Goal: Information Seeking & Learning: Check status

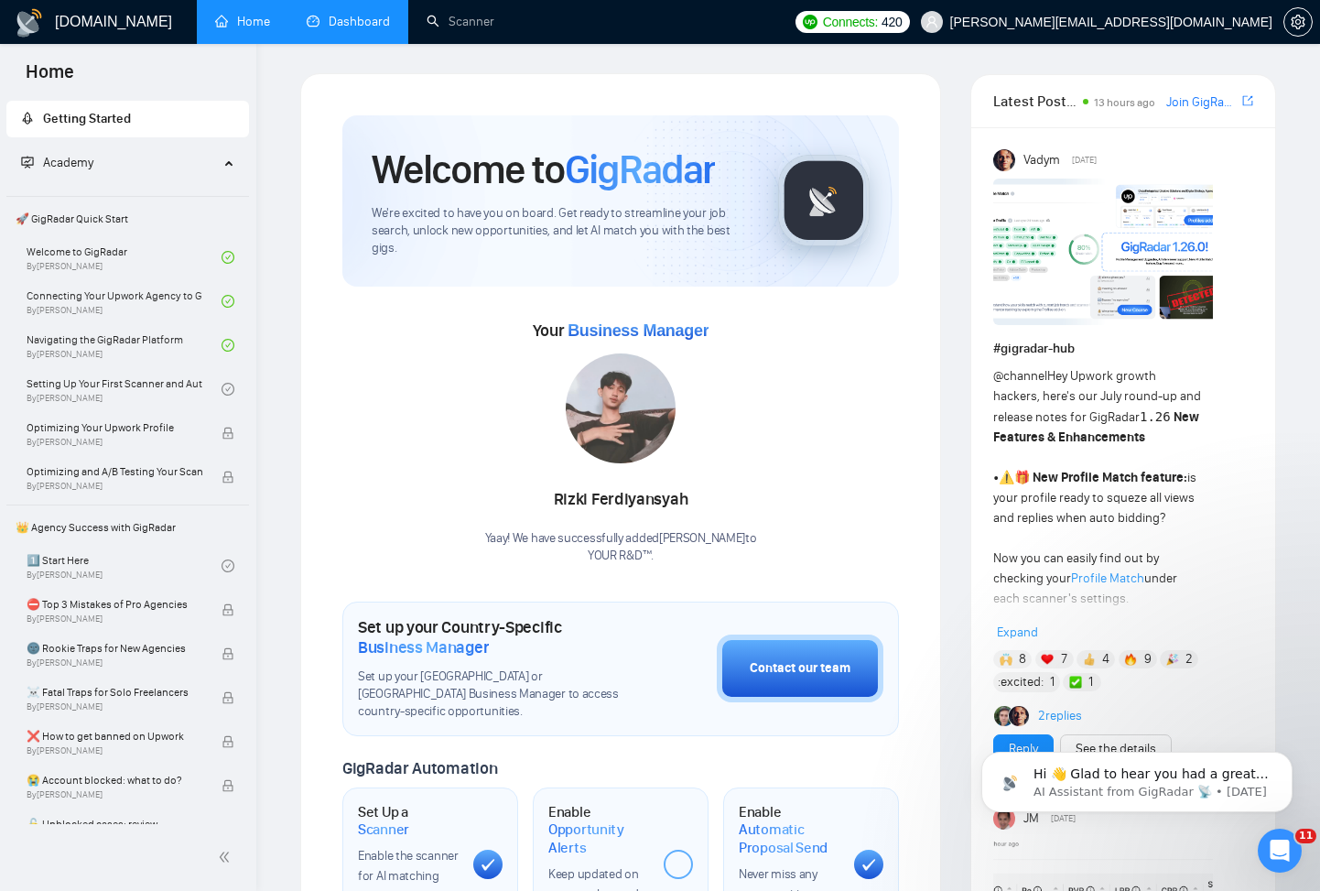
click at [366, 14] on link "Dashboard" at bounding box center [348, 22] width 83 height 16
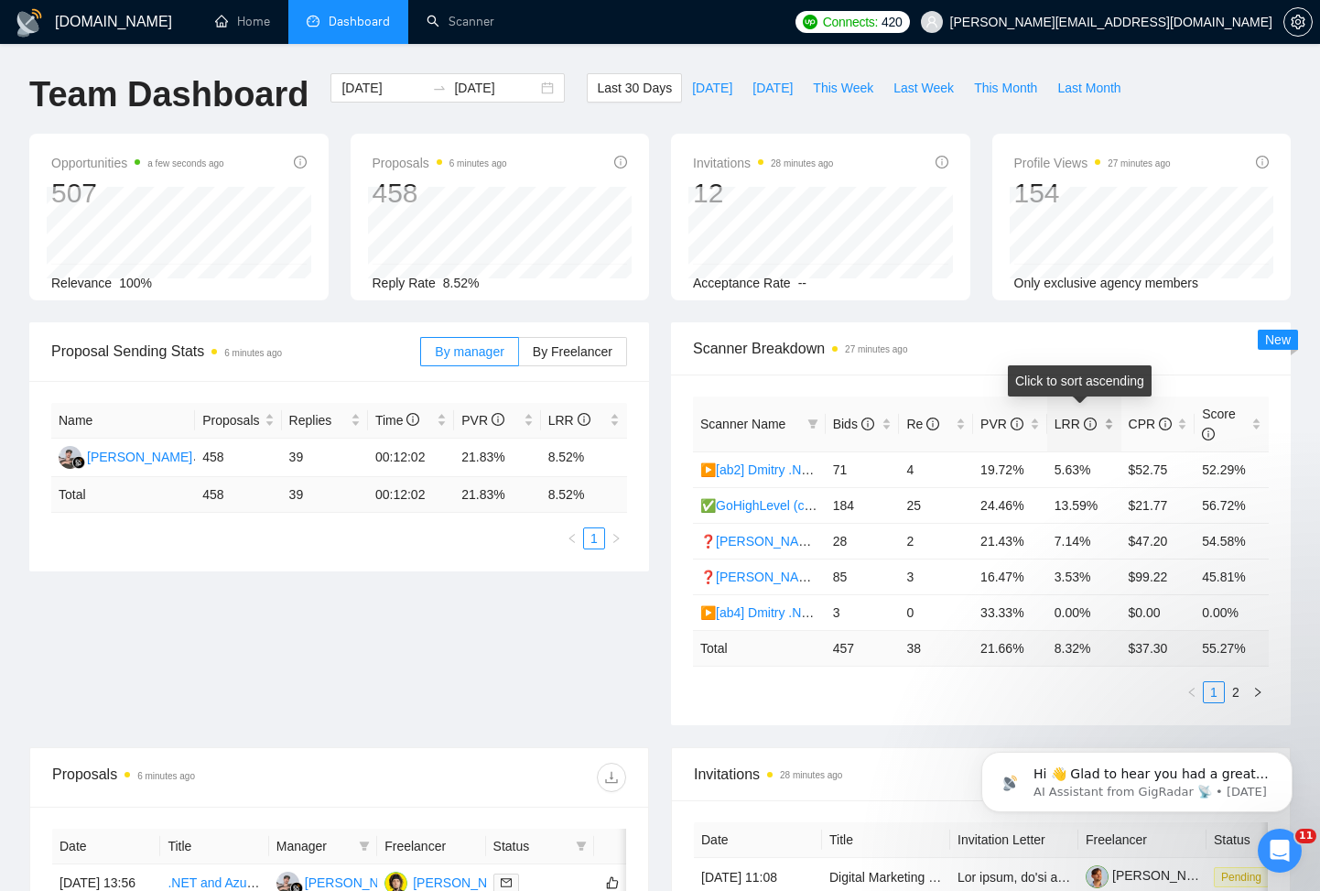
click at [1076, 428] on span "LRR" at bounding box center [1076, 423] width 42 height 15
click at [1076, 427] on span "LRR" at bounding box center [1076, 423] width 42 height 15
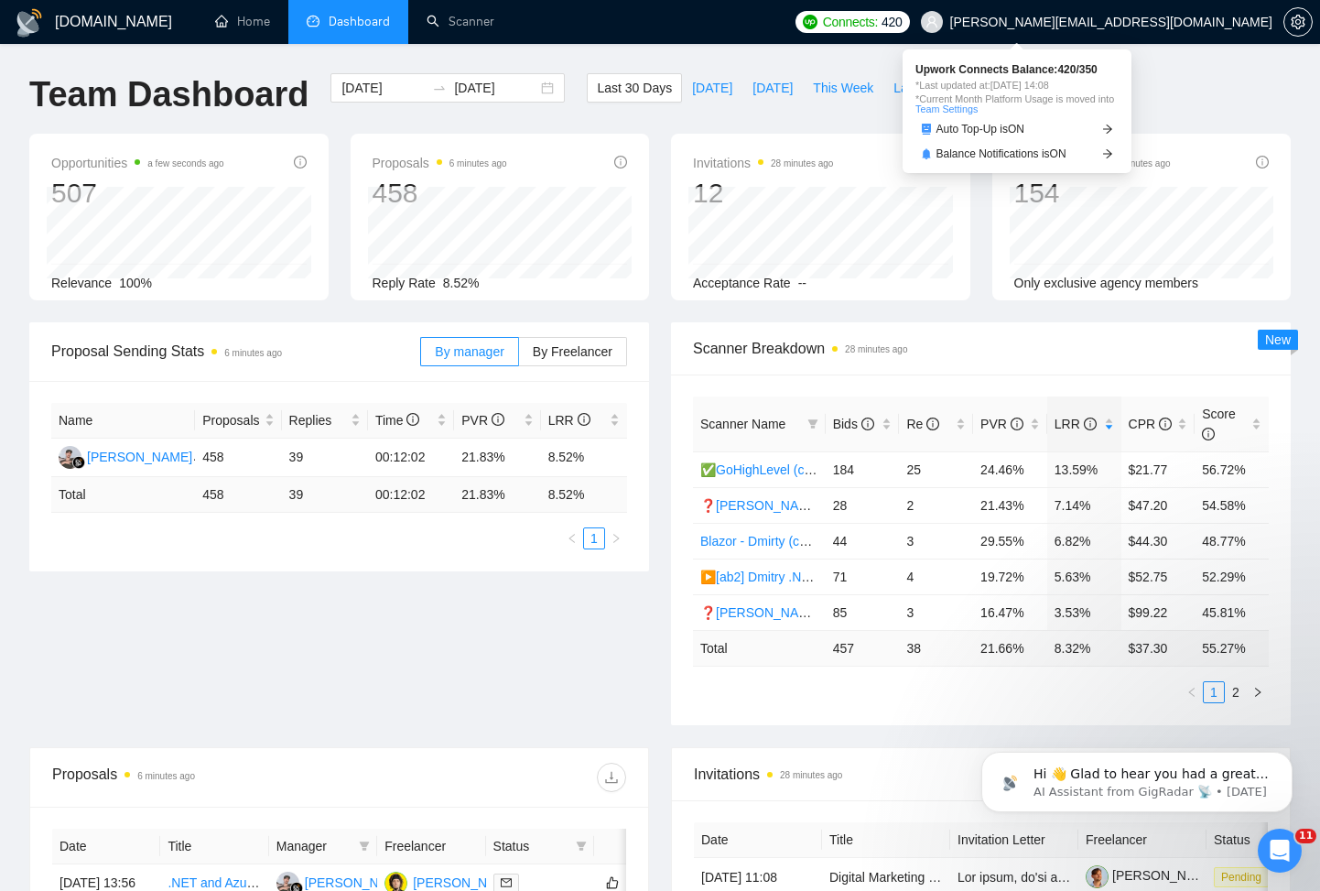
click at [878, 21] on span "Connects:" at bounding box center [850, 22] width 55 height 20
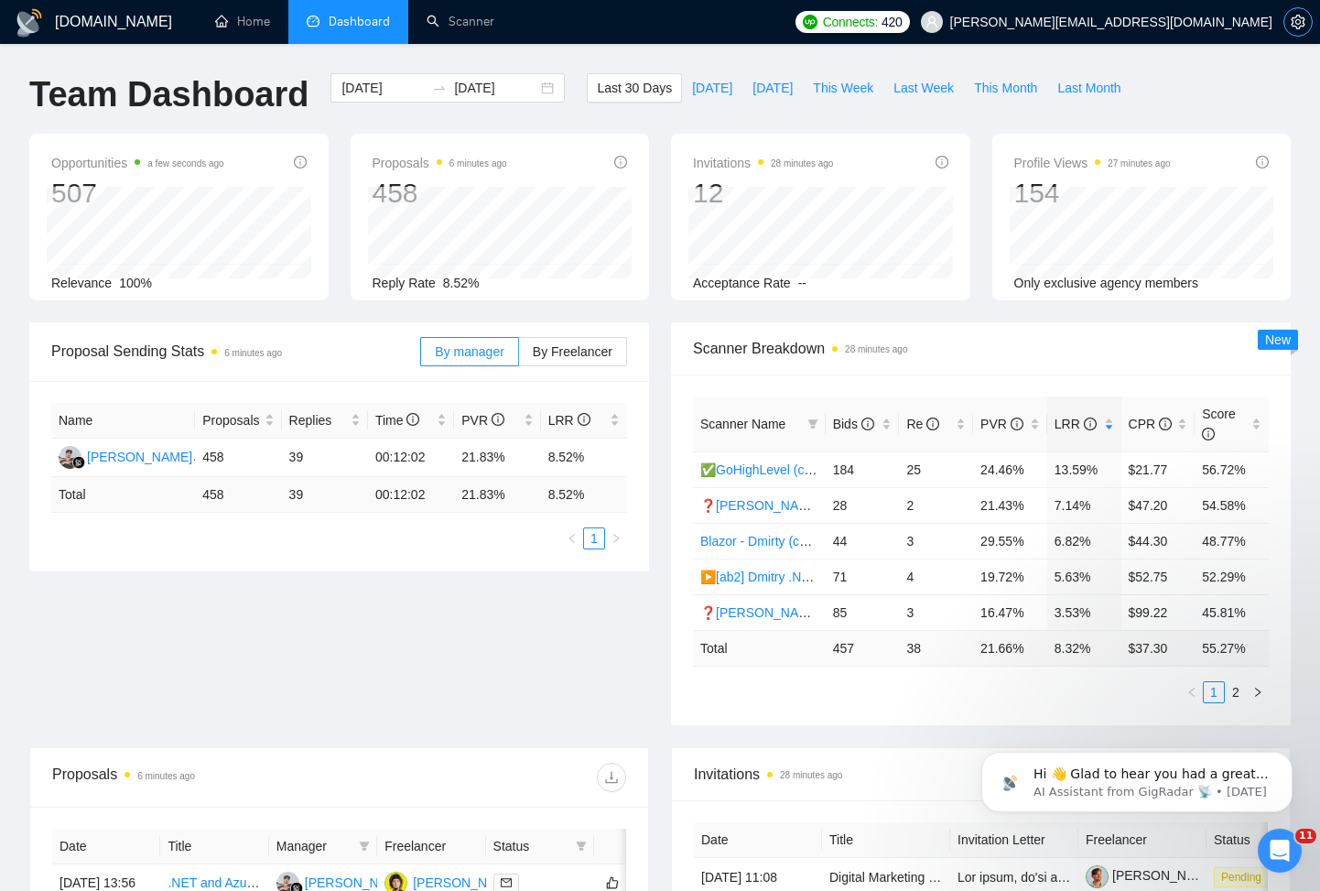
click at [1293, 21] on icon "setting" at bounding box center [1298, 22] width 15 height 15
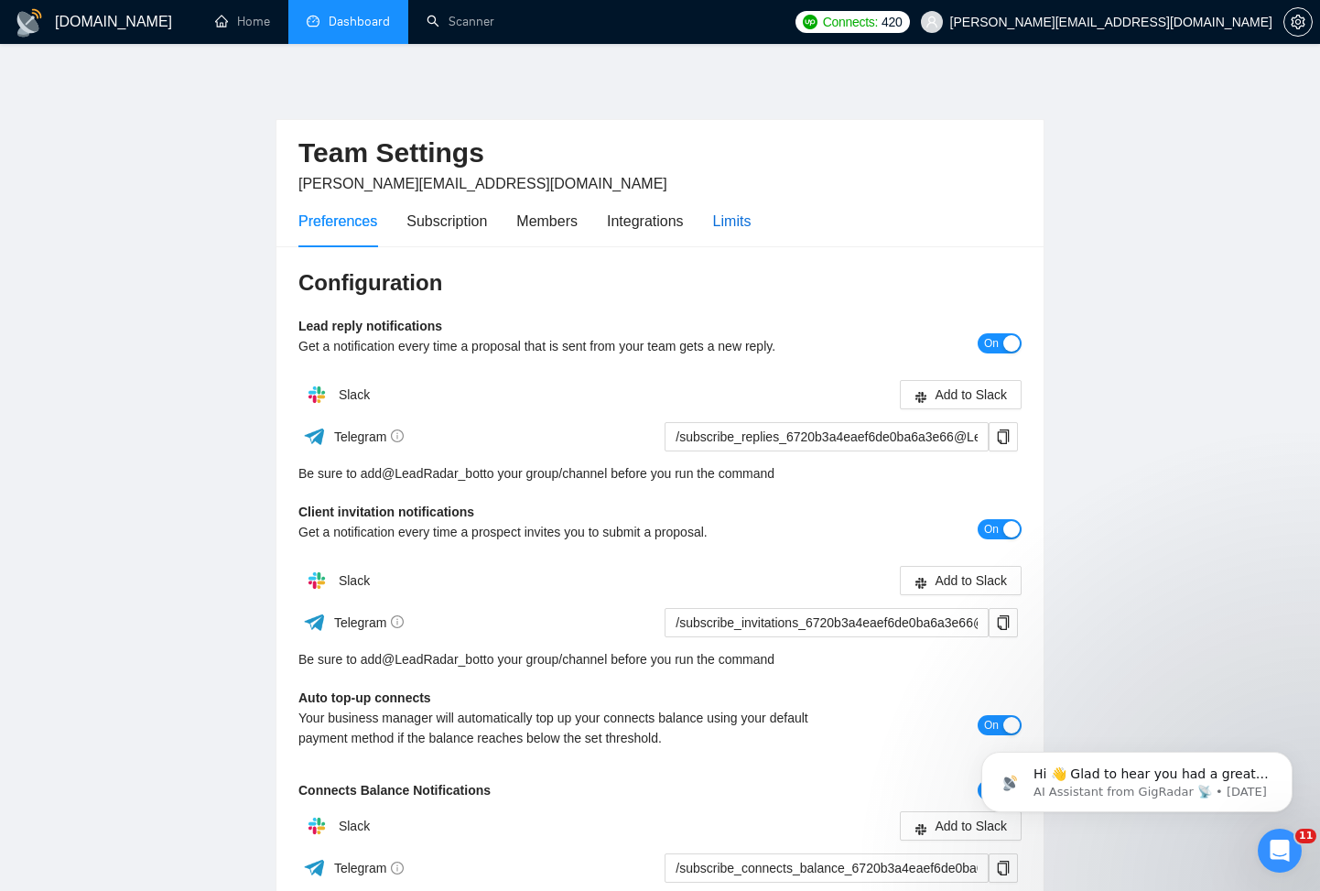
click at [749, 222] on div "Limits" at bounding box center [732, 221] width 38 height 23
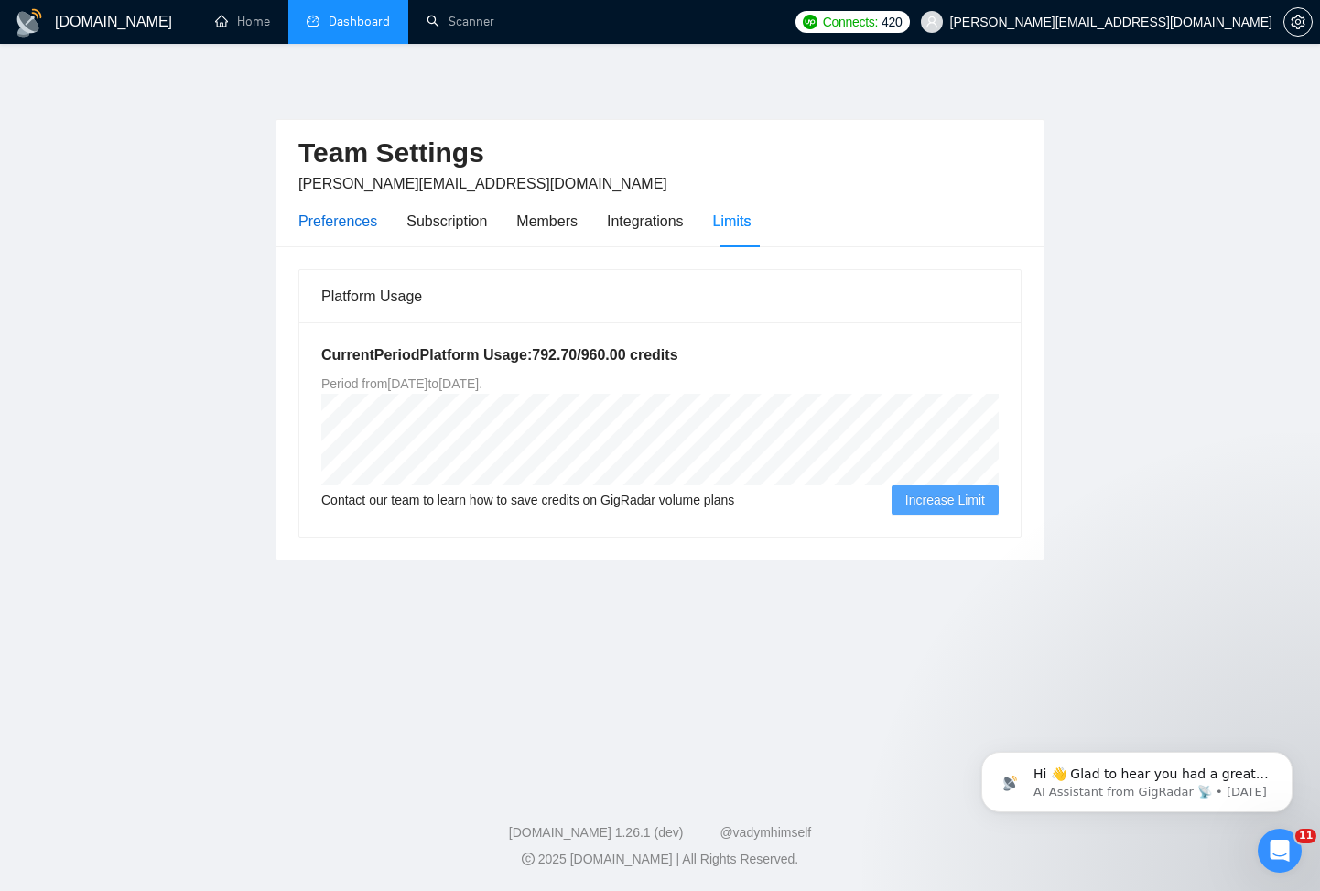
click at [357, 222] on div "Preferences" at bounding box center [337, 221] width 79 height 23
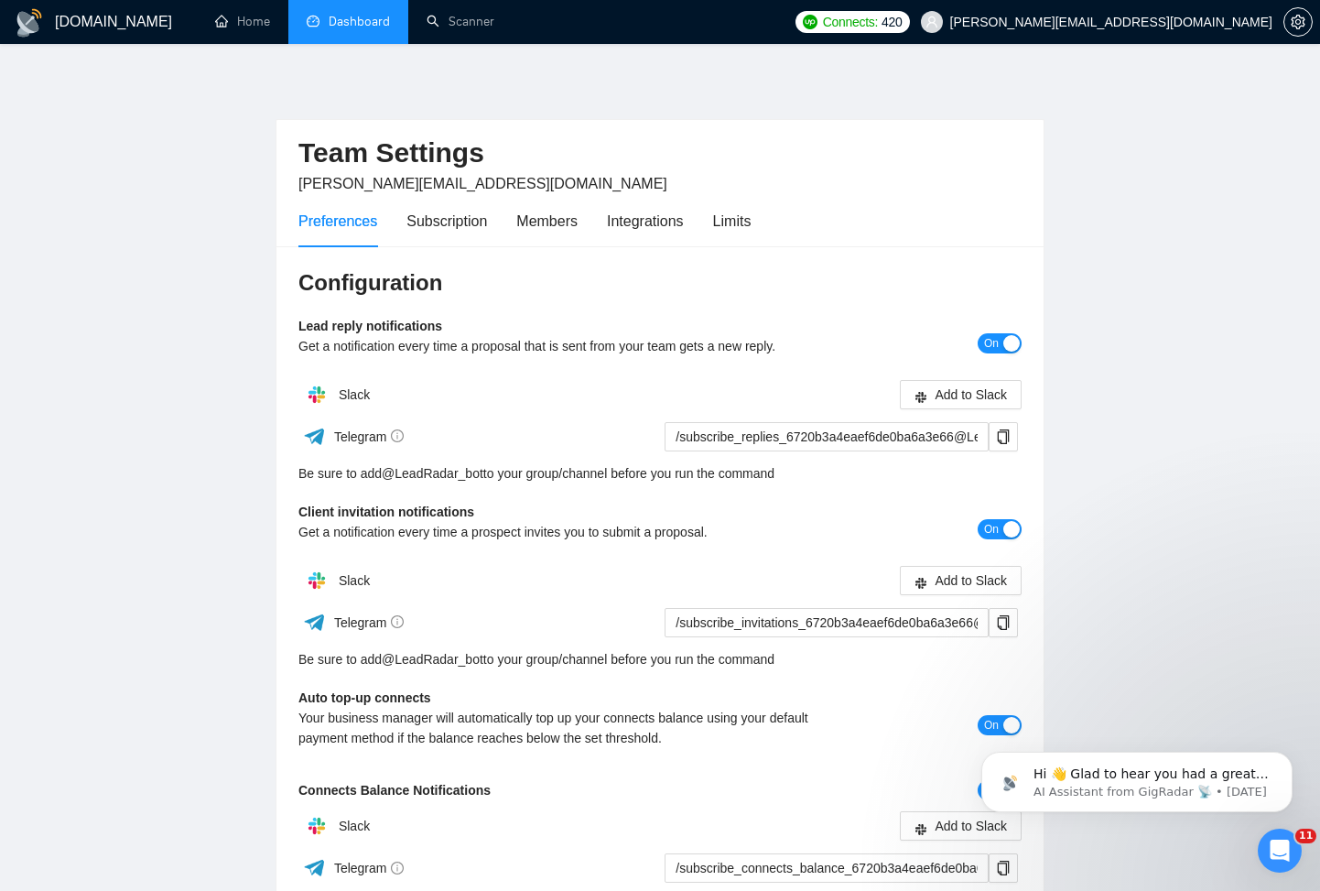
click at [82, 28] on h1 "[DOMAIN_NAME]" at bounding box center [113, 22] width 117 height 44
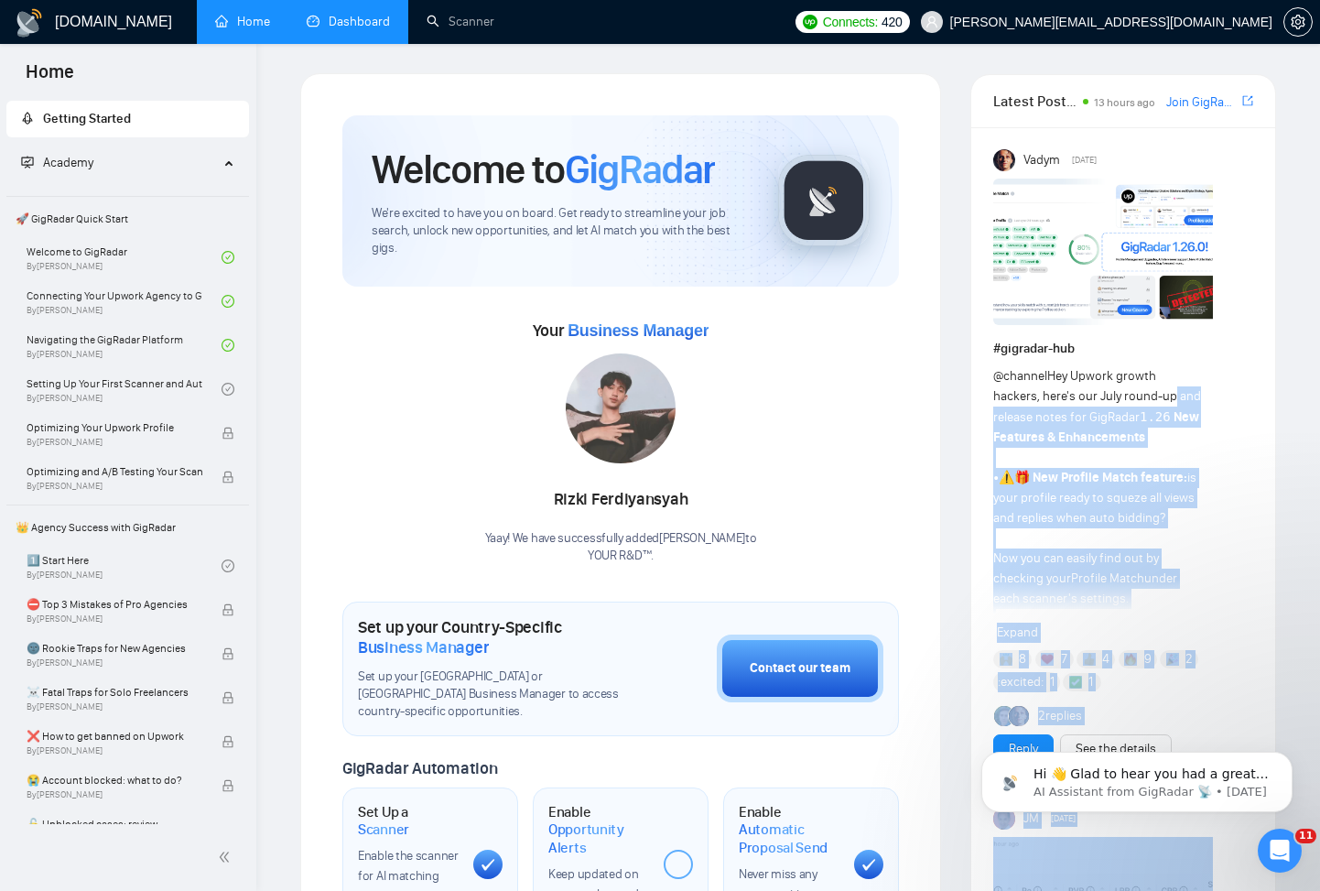
drag, startPoint x: 1139, startPoint y: 402, endPoint x: 1278, endPoint y: 467, distance: 153.6
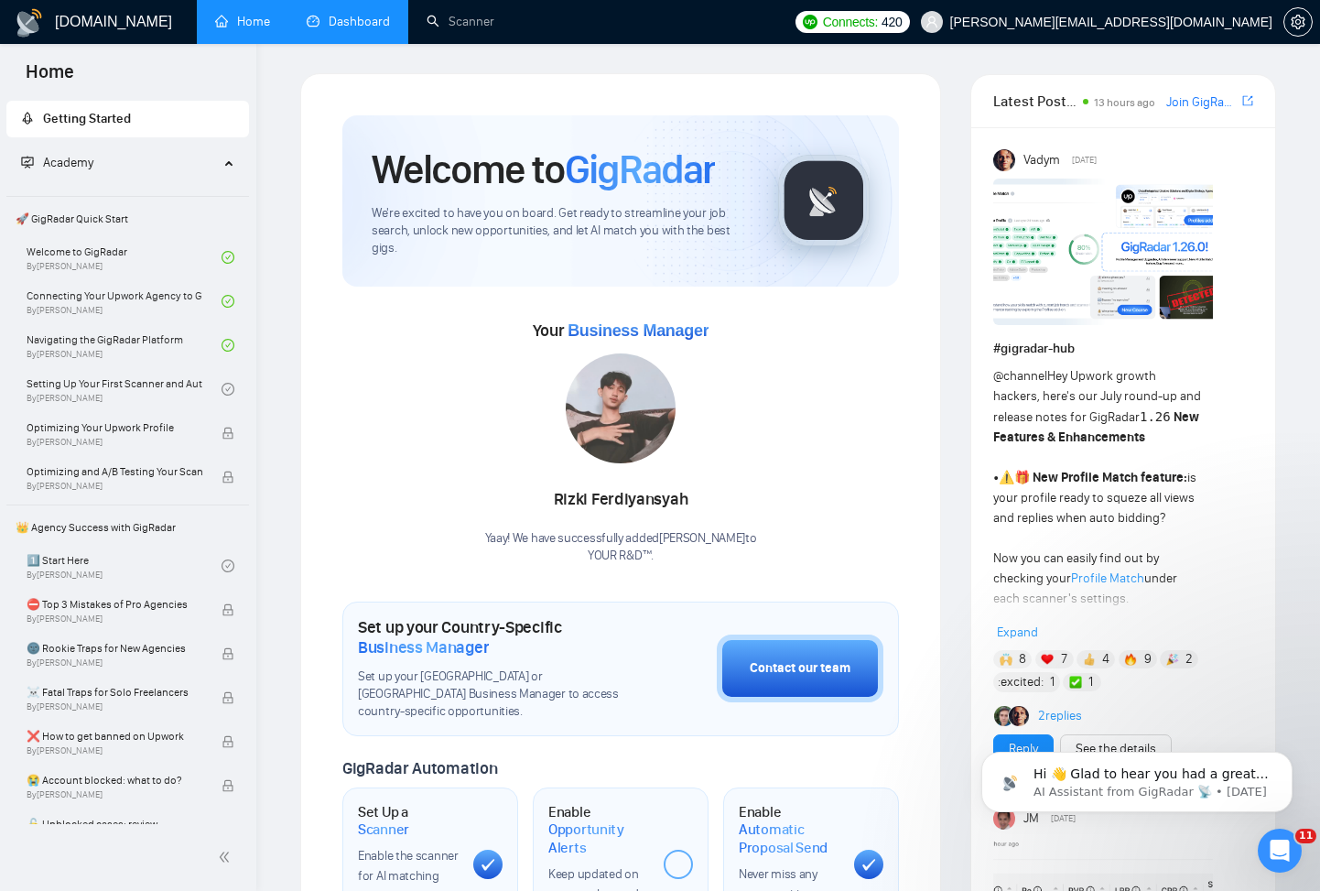
click at [479, 17] on link "Scanner" at bounding box center [461, 22] width 68 height 16
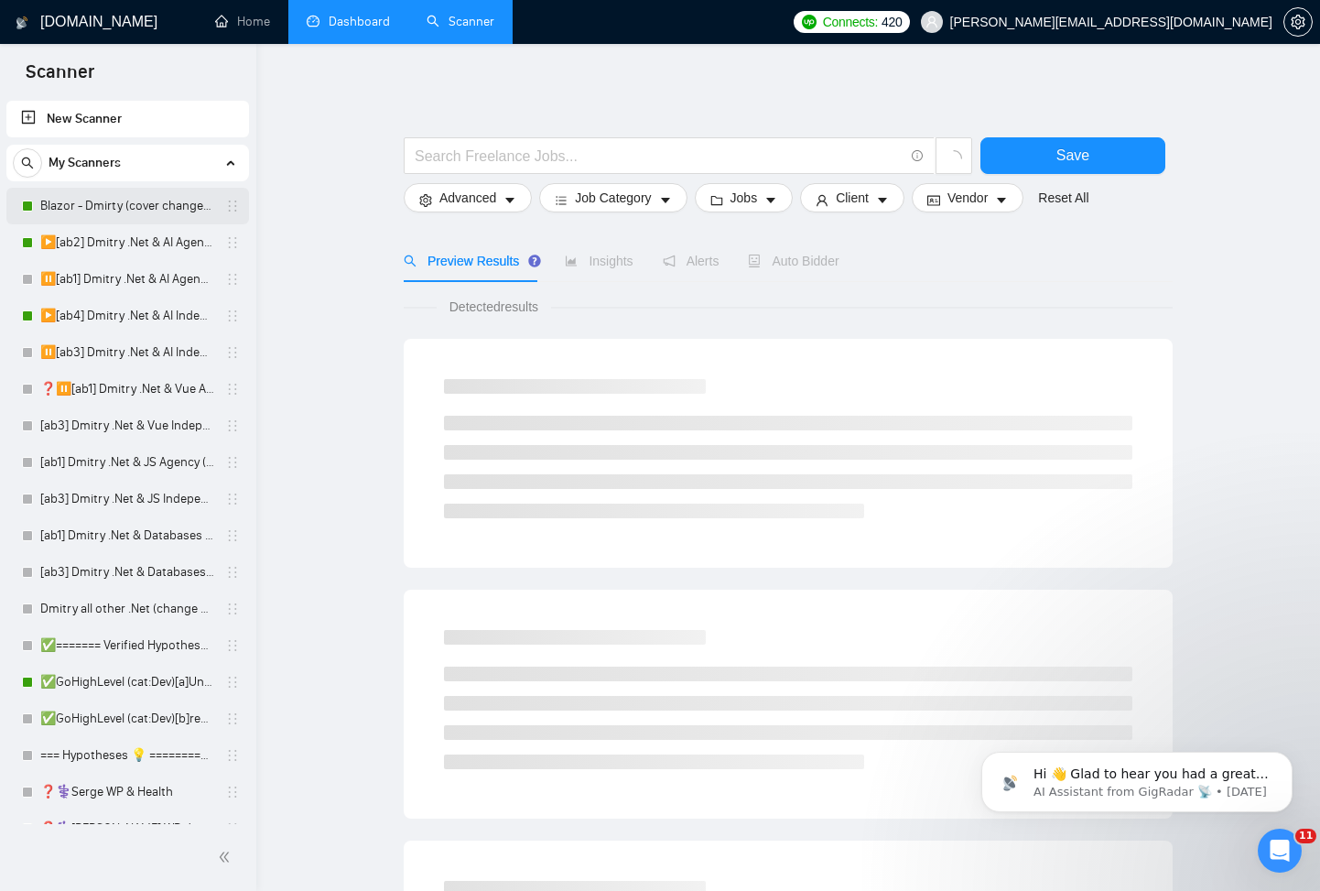
click at [92, 205] on link "Blazor - Dmirty (cover changed 25.03)" at bounding box center [127, 206] width 174 height 37
